Goal: Information Seeking & Learning: Learn about a topic

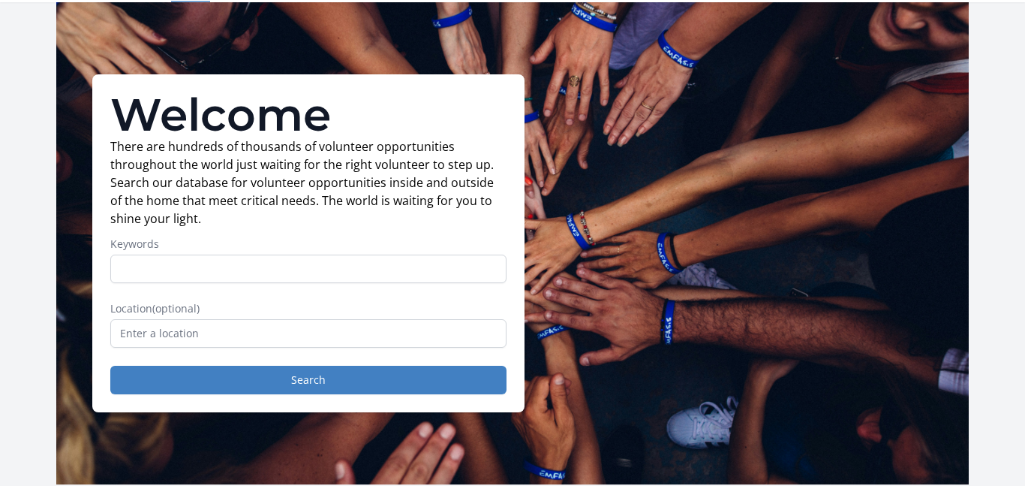
scroll to position [49, 0]
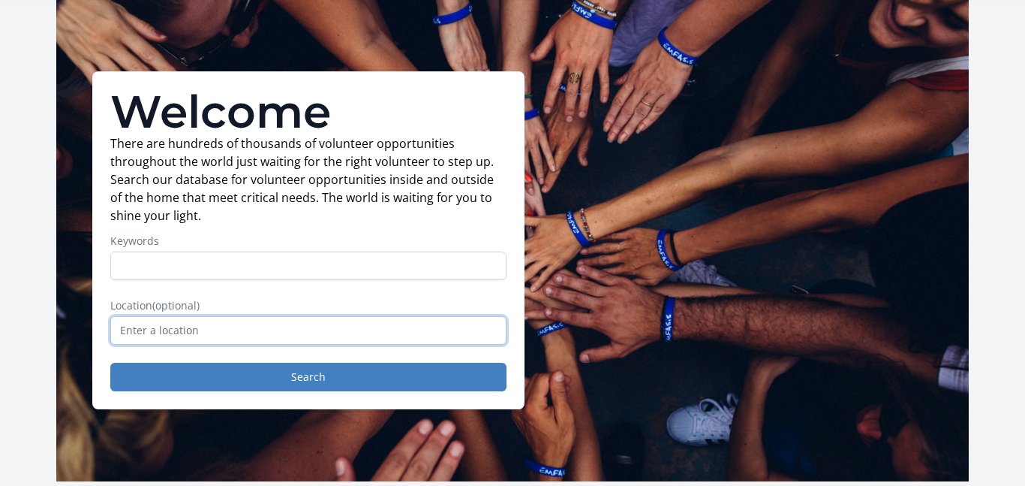
click at [318, 317] on input "text" at bounding box center [308, 330] width 396 height 29
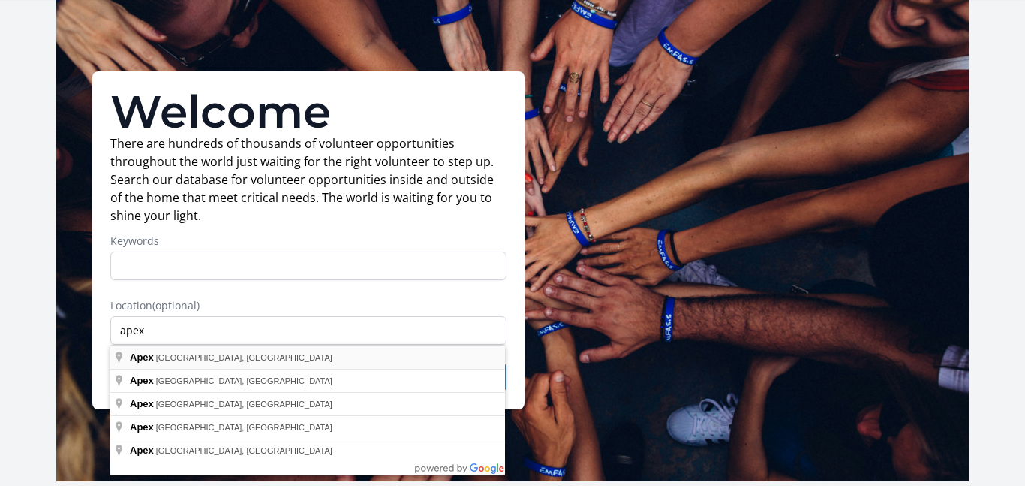
type input "Apex, NC, USA"
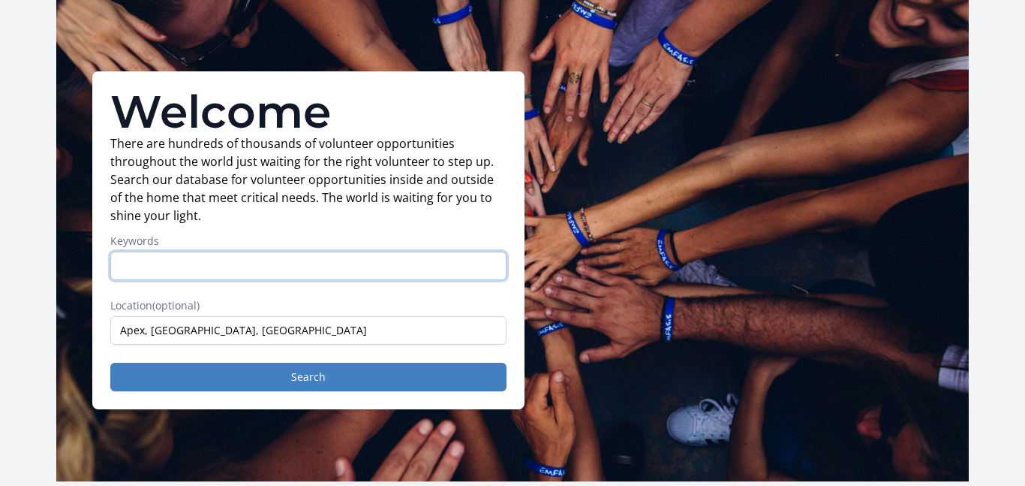
click at [167, 269] on input "Keywords" at bounding box center [308, 265] width 396 height 29
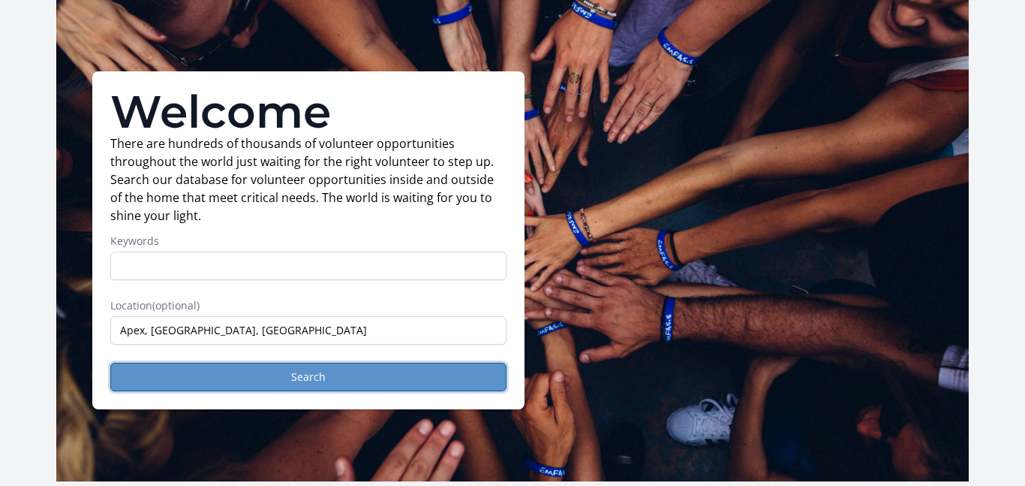
click at [209, 383] on button "Search" at bounding box center [308, 376] width 396 height 29
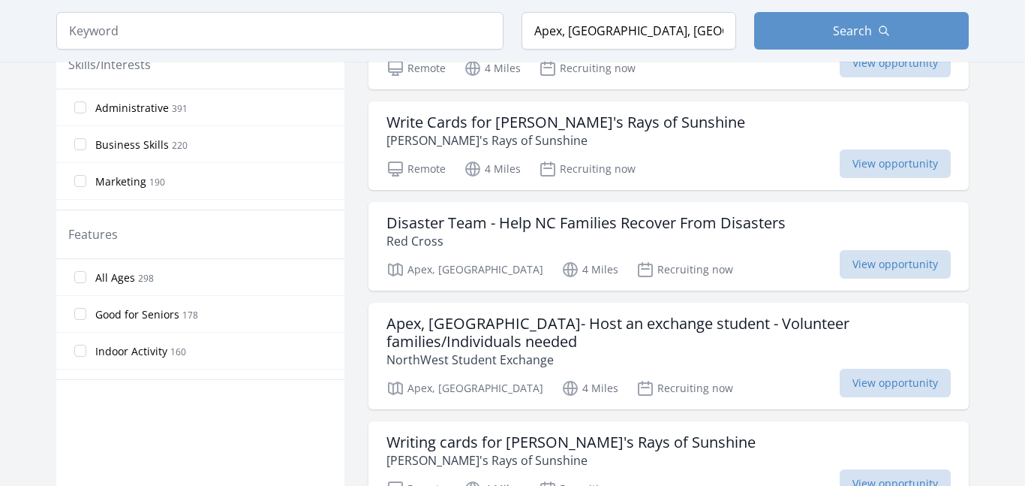
scroll to position [735, 0]
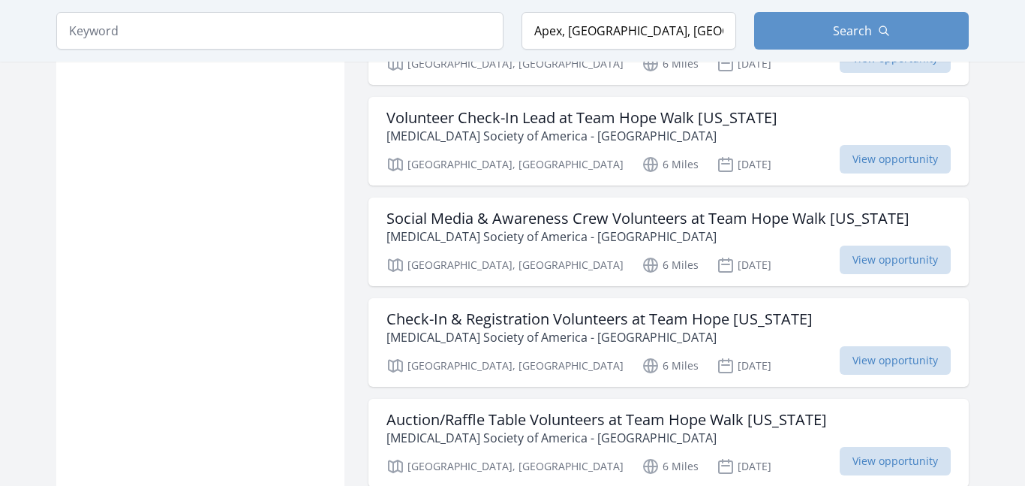
scroll to position [3322, 0]
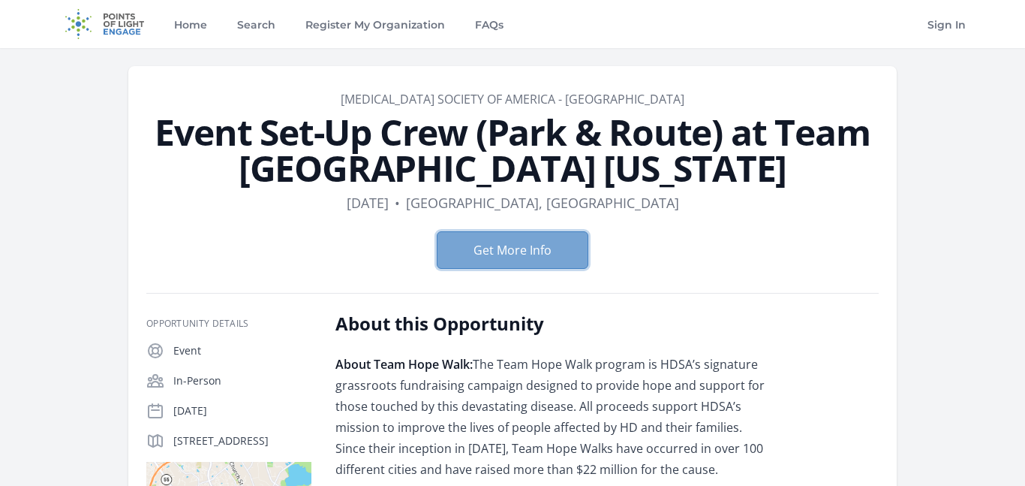
click at [465, 237] on button "Get More Info" at bounding box center [513, 250] width 152 height 38
